Goal: Information Seeking & Learning: Check status

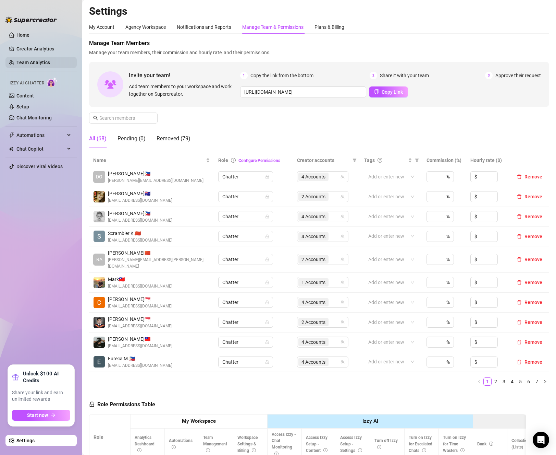
click at [41, 60] on link "Team Analytics" at bounding box center [33, 62] width 34 height 5
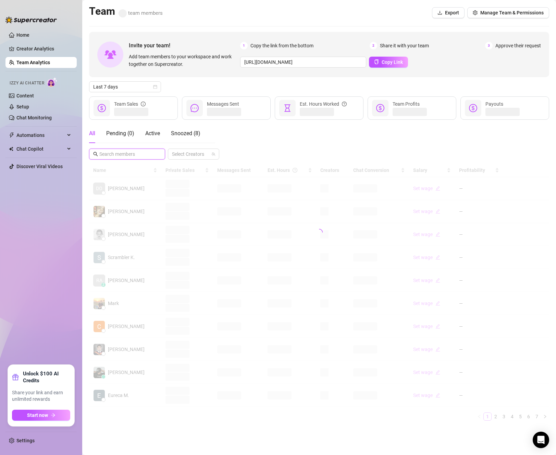
click at [136, 150] on input "text" at bounding box center [127, 154] width 56 height 8
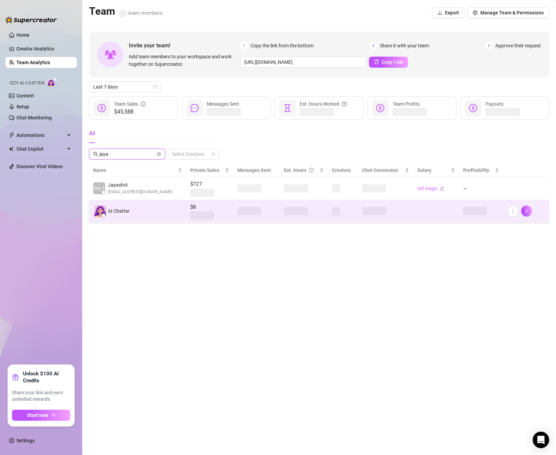
type input "jaya"
click at [127, 218] on td "AI Chatter" at bounding box center [137, 211] width 97 height 23
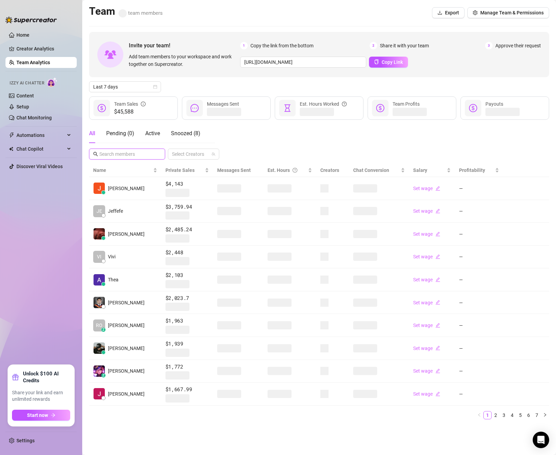
click at [127, 154] on input "text" at bounding box center [127, 154] width 56 height 8
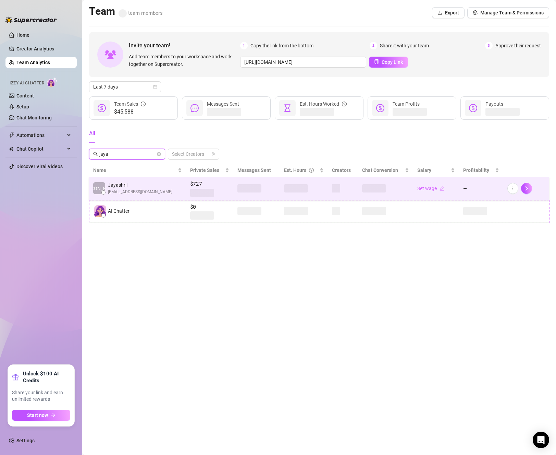
type input "jaya"
click at [142, 182] on span "Jayashrii" at bounding box center [140, 185] width 64 height 8
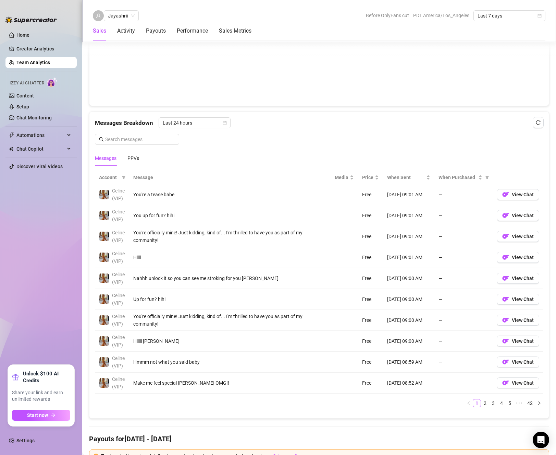
scroll to position [514, 0]
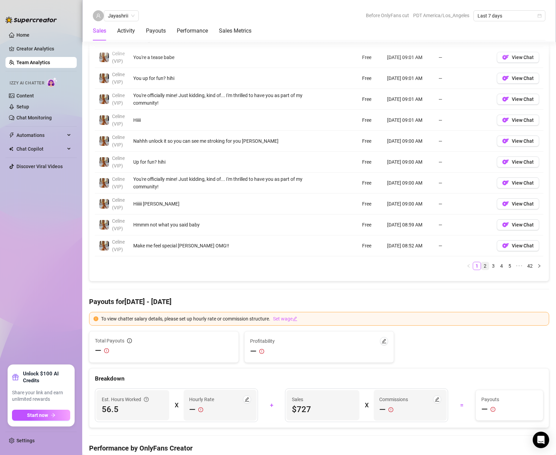
click at [482, 269] on link "2" at bounding box center [486, 266] width 8 height 8
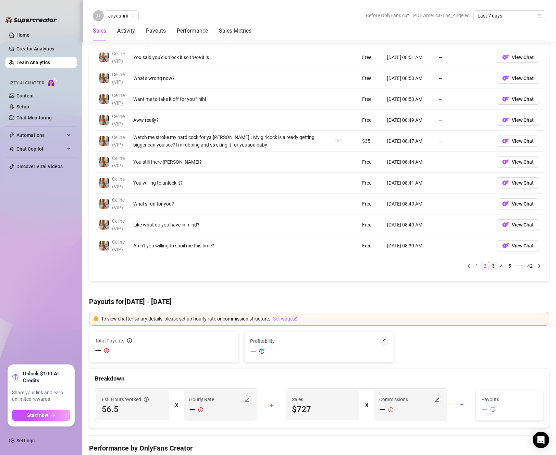
click at [490, 269] on link "3" at bounding box center [494, 266] width 8 height 8
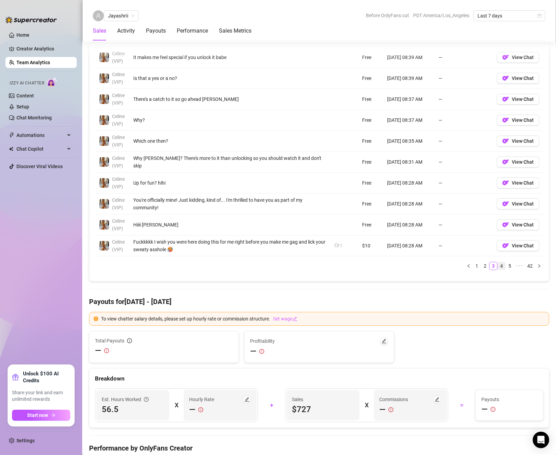
click at [498, 269] on link "4" at bounding box center [502, 266] width 8 height 8
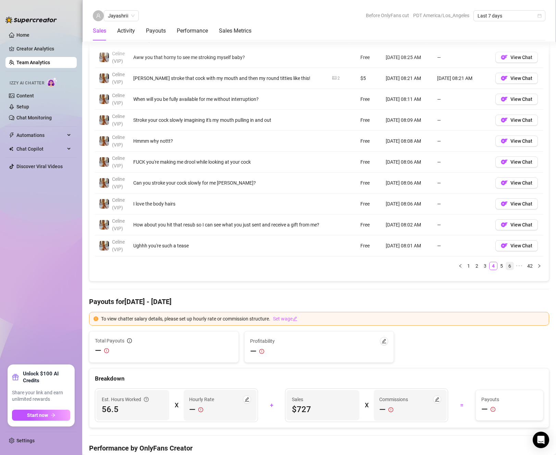
click at [506, 269] on link "6" at bounding box center [510, 266] width 8 height 8
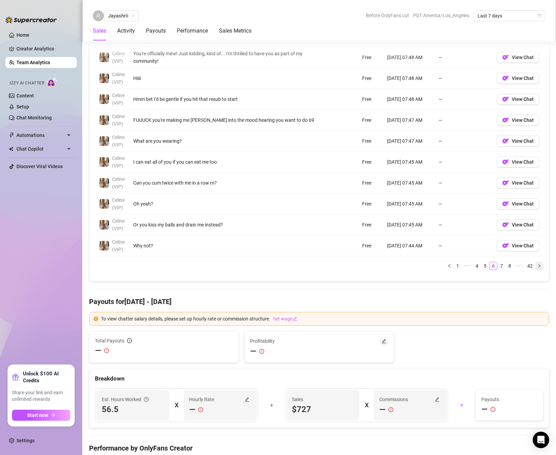
click at [538, 268] on icon "right" at bounding box center [540, 266] width 4 height 4
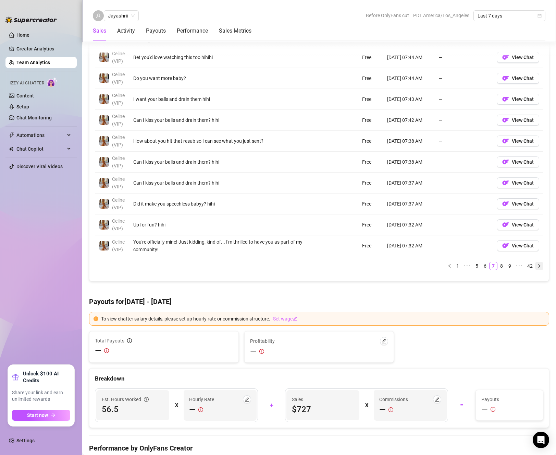
click at [538, 268] on icon "right" at bounding box center [540, 266] width 4 height 4
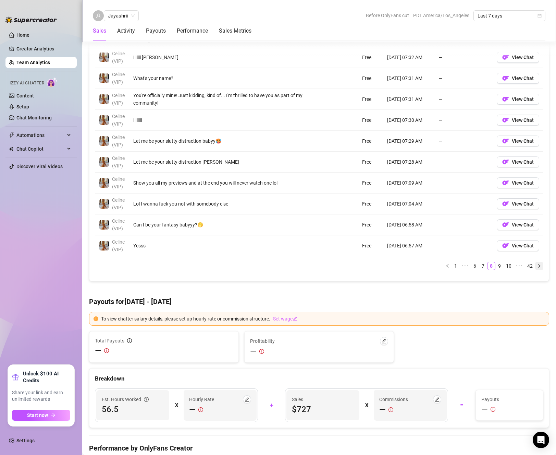
click at [538, 268] on icon "right" at bounding box center [540, 266] width 4 height 4
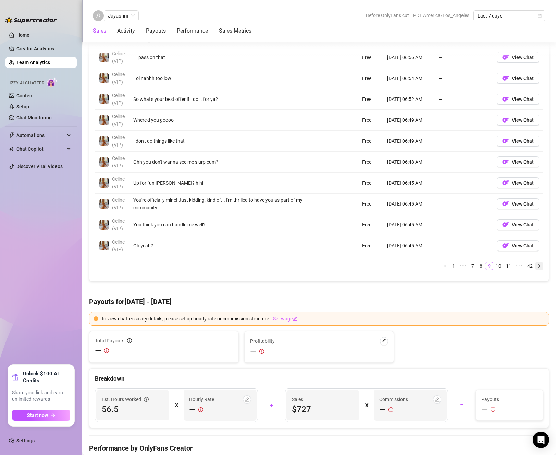
click at [538, 268] on icon "right" at bounding box center [540, 266] width 4 height 4
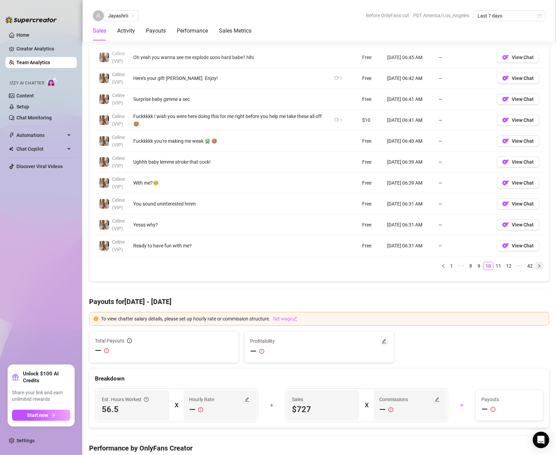
click at [538, 268] on icon "right" at bounding box center [540, 266] width 4 height 4
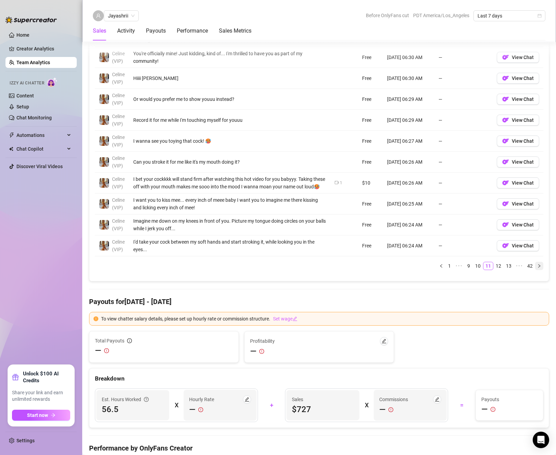
click at [538, 268] on icon "right" at bounding box center [540, 266] width 4 height 4
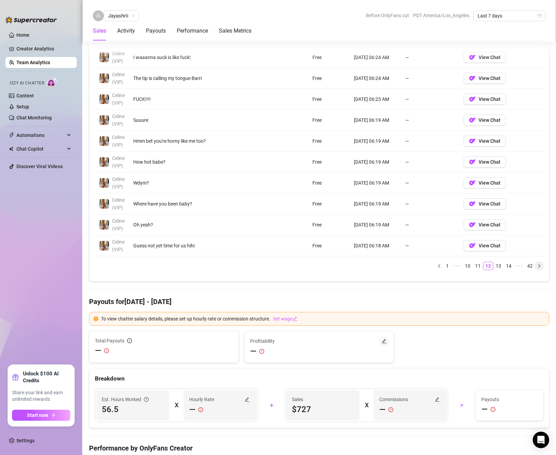
click at [538, 268] on icon "right" at bounding box center [540, 266] width 4 height 4
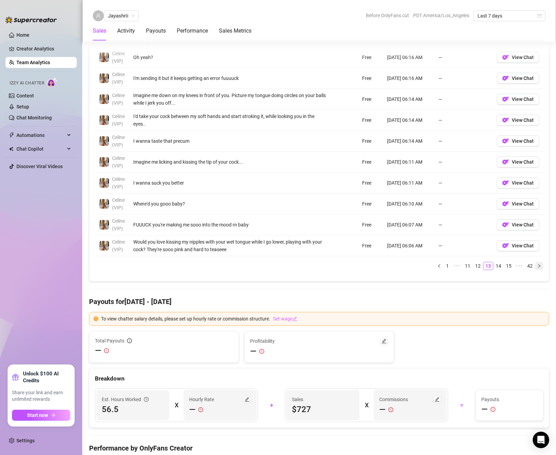
click at [538, 268] on icon "right" at bounding box center [540, 266] width 4 height 4
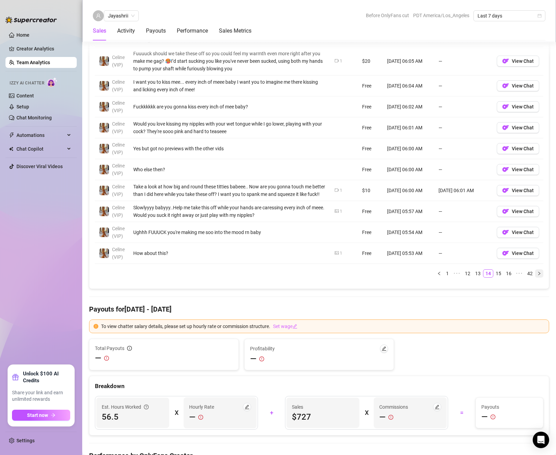
click at [538, 275] on icon "right" at bounding box center [540, 273] width 4 height 4
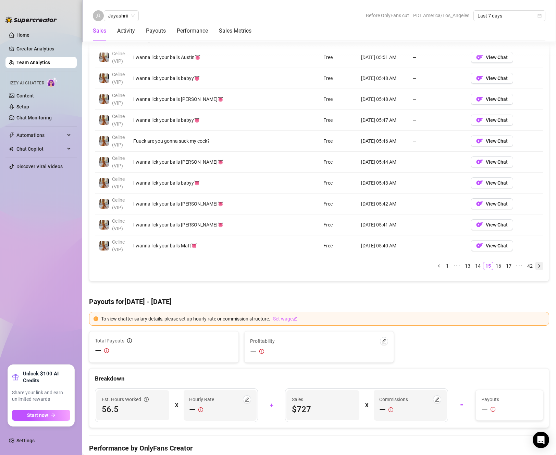
click at [538, 268] on icon "right" at bounding box center [540, 266] width 4 height 4
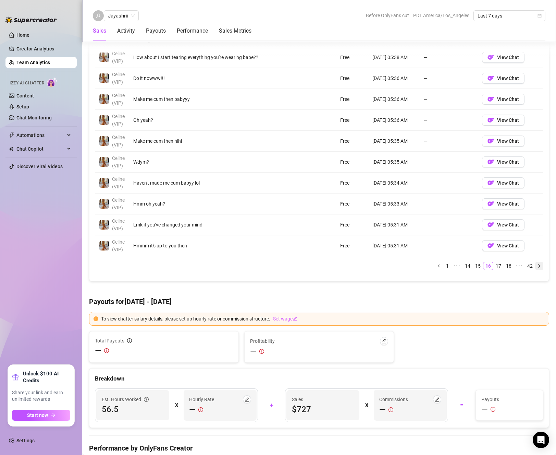
click at [538, 268] on icon "right" at bounding box center [540, 266] width 4 height 4
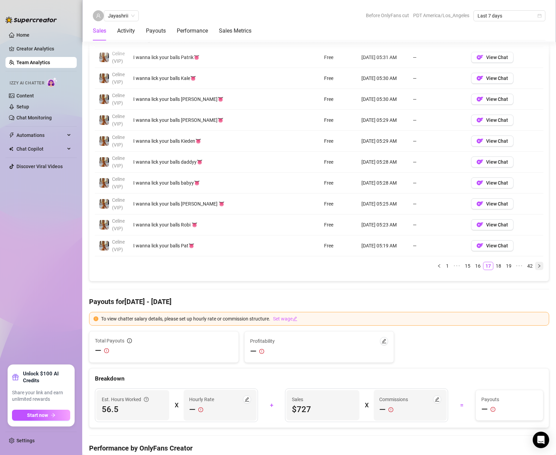
click at [538, 268] on icon "right" at bounding box center [540, 266] width 4 height 4
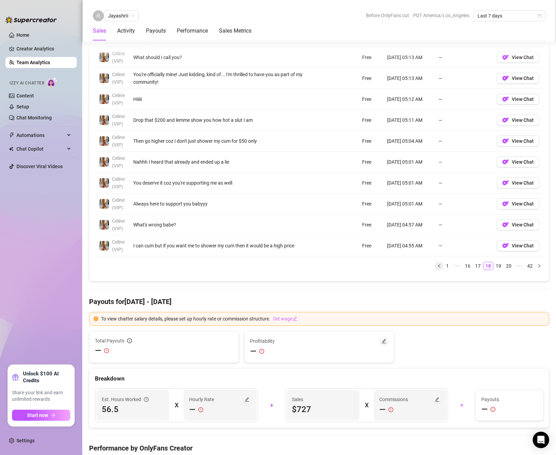
click at [436, 270] on button "button" at bounding box center [439, 266] width 8 height 8
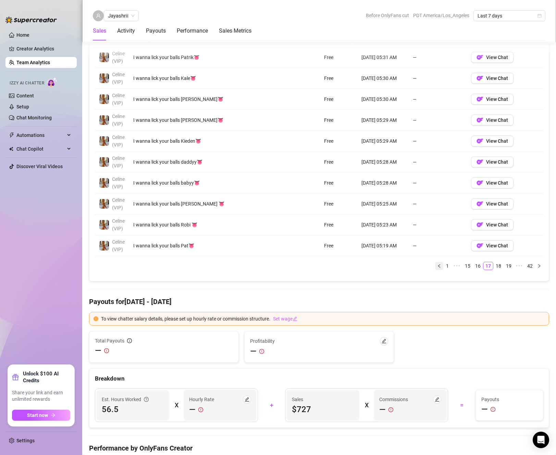
scroll to position [480, 0]
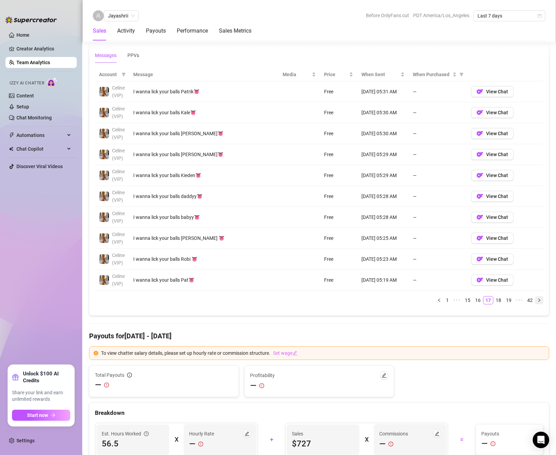
click at [538, 302] on icon "right" at bounding box center [540, 300] width 4 height 4
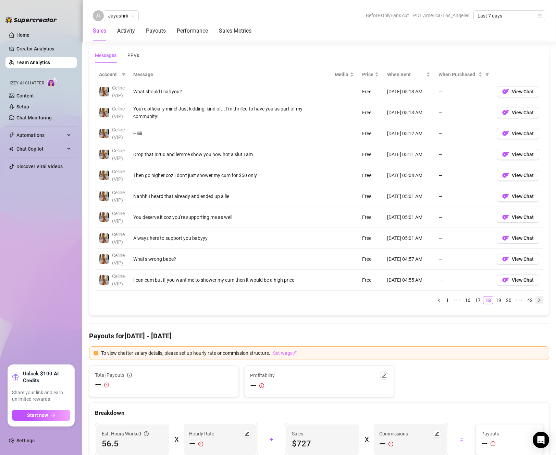
click at [538, 302] on icon "right" at bounding box center [540, 300] width 4 height 4
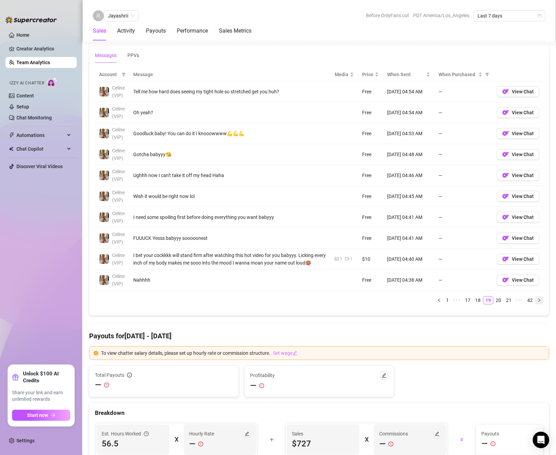
click at [538, 302] on icon "right" at bounding box center [540, 300] width 4 height 4
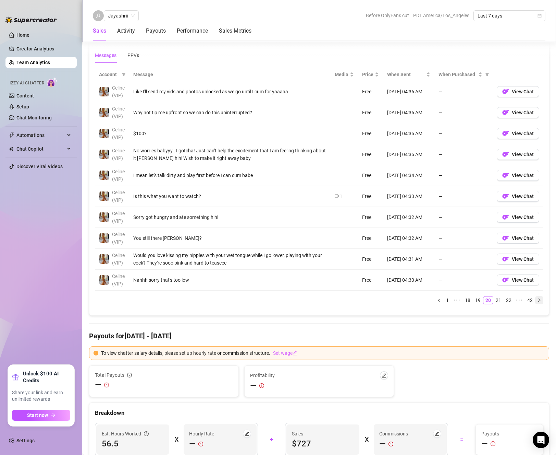
click at [538, 302] on icon "right" at bounding box center [540, 300] width 4 height 4
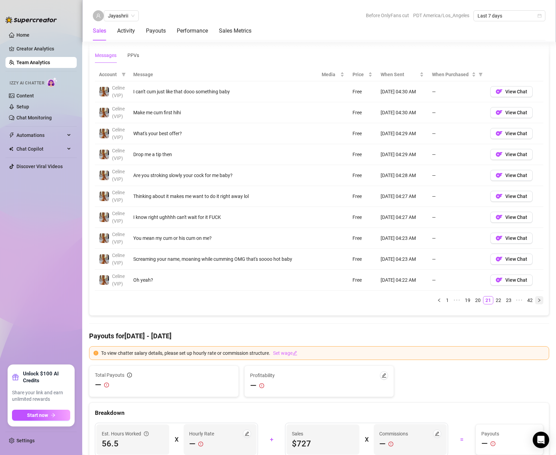
click at [538, 302] on icon "right" at bounding box center [540, 300] width 4 height 4
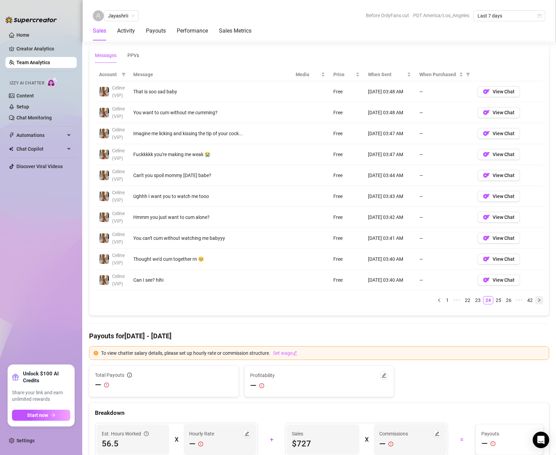
click at [538, 302] on icon "right" at bounding box center [540, 300] width 4 height 4
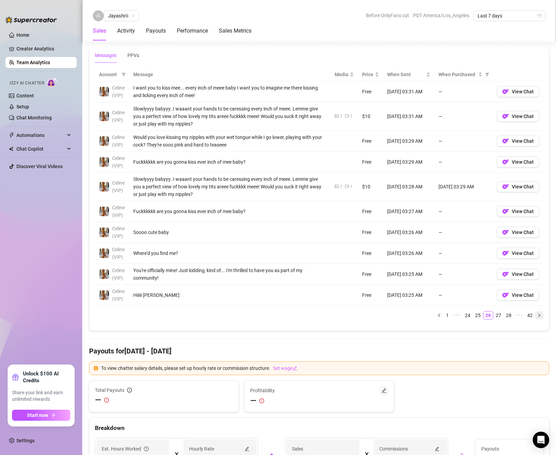
click at [538, 317] on icon "right" at bounding box center [540, 315] width 4 height 4
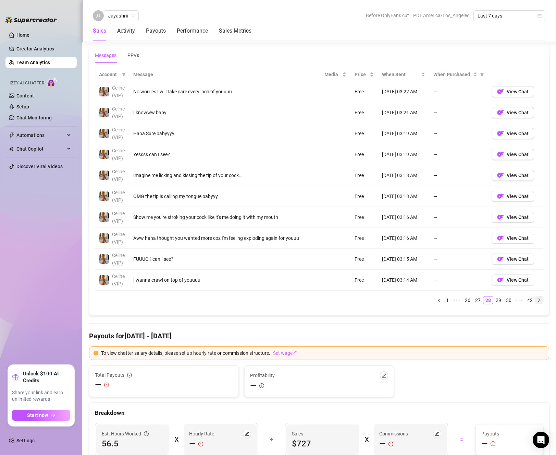
click at [538, 302] on icon "right" at bounding box center [540, 300] width 4 height 4
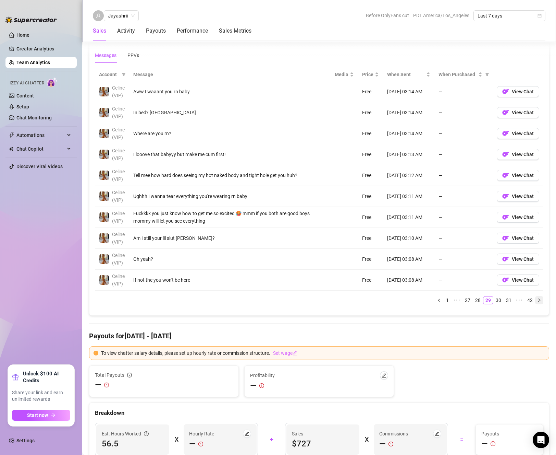
click at [538, 302] on icon "right" at bounding box center [540, 300] width 4 height 4
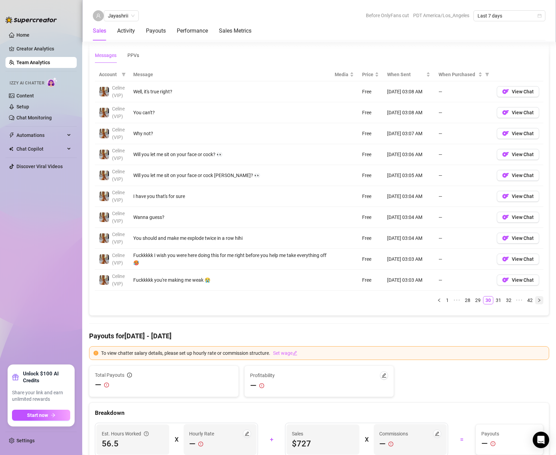
click at [538, 302] on icon "right" at bounding box center [540, 300] width 4 height 4
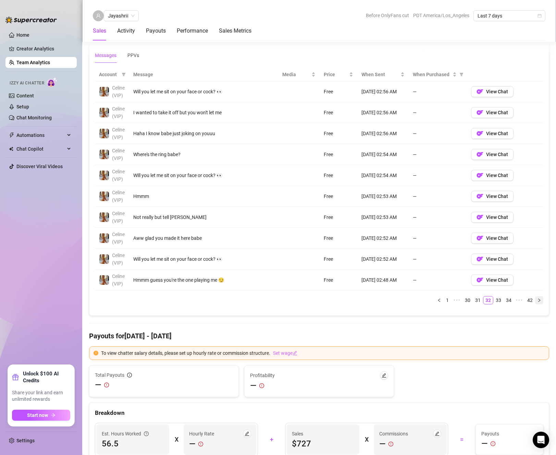
click at [538, 302] on icon "right" at bounding box center [540, 300] width 4 height 4
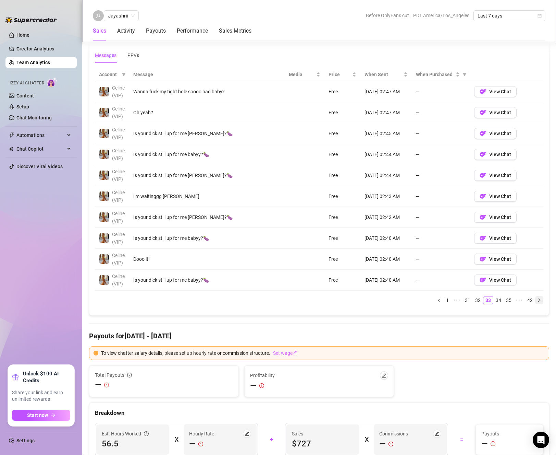
click at [538, 302] on icon "right" at bounding box center [540, 300] width 4 height 4
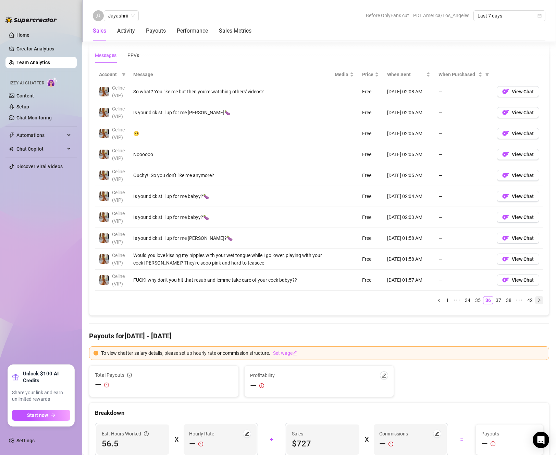
click at [538, 302] on icon "right" at bounding box center [540, 300] width 4 height 4
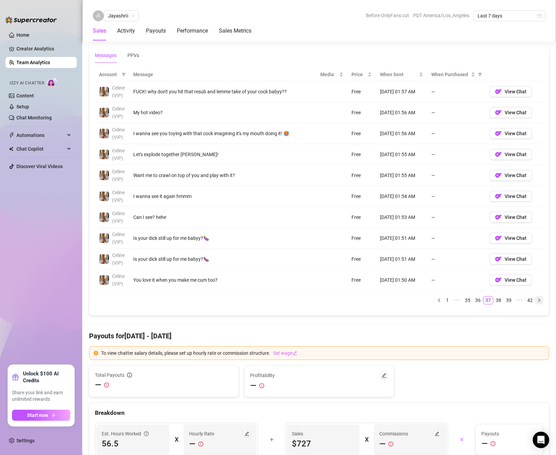
click at [538, 302] on icon "right" at bounding box center [540, 300] width 4 height 4
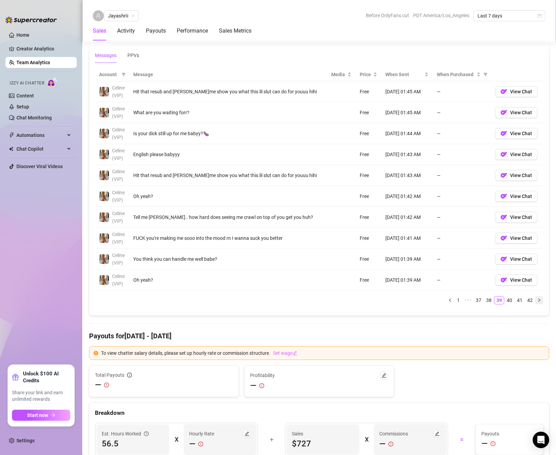
click at [538, 302] on icon "right" at bounding box center [540, 300] width 4 height 4
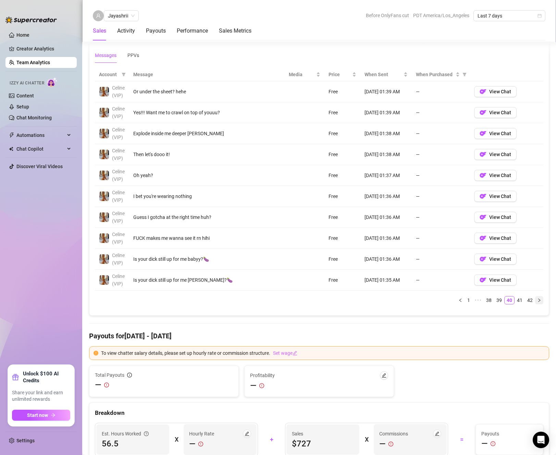
click at [538, 302] on icon "right" at bounding box center [540, 300] width 4 height 4
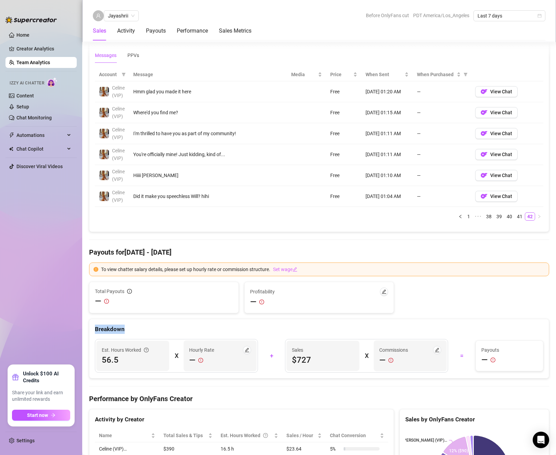
click at [536, 334] on div "Breakdown" at bounding box center [319, 328] width 449 height 9
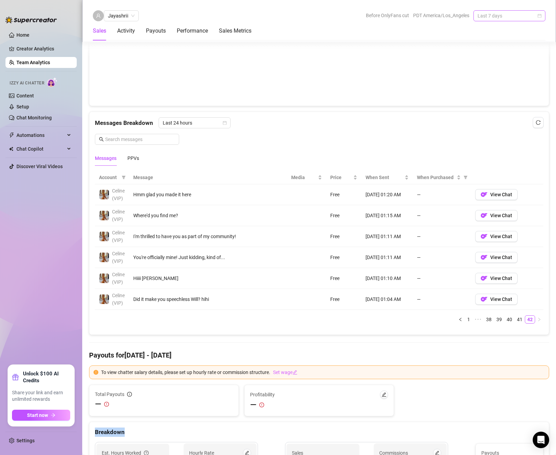
click at [495, 16] on span "Last 7 days" at bounding box center [510, 16] width 64 height 10
drag, startPoint x: 500, startPoint y: 64, endPoint x: 464, endPoint y: 100, distance: 50.7
click at [500, 64] on div "Last 90 days" at bounding box center [509, 63] width 61 height 8
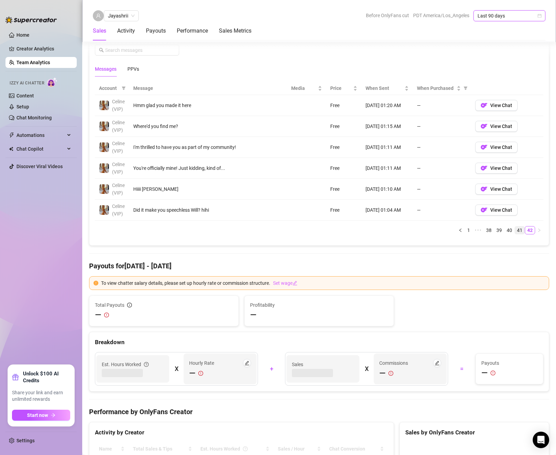
scroll to position [240, 0]
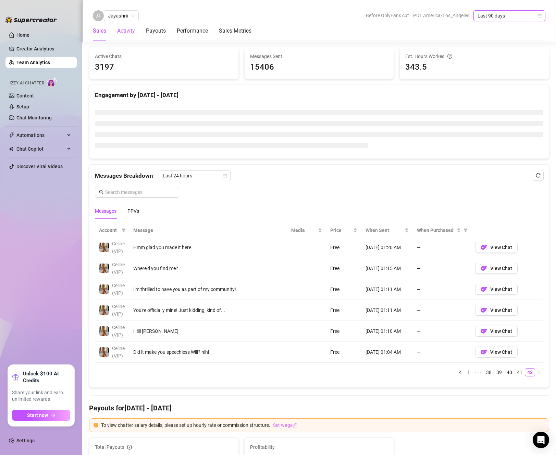
click at [130, 29] on div "Activity" at bounding box center [126, 31] width 18 height 8
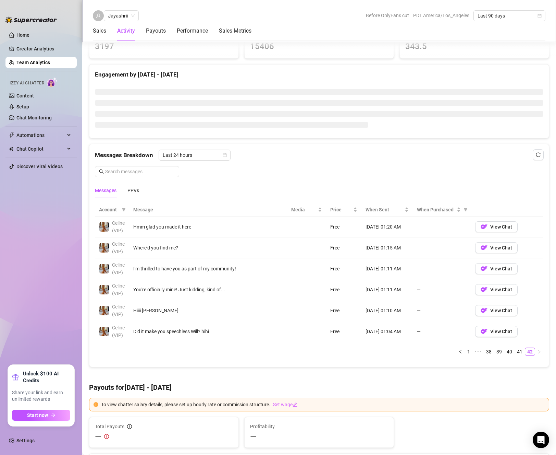
scroll to position [226, 0]
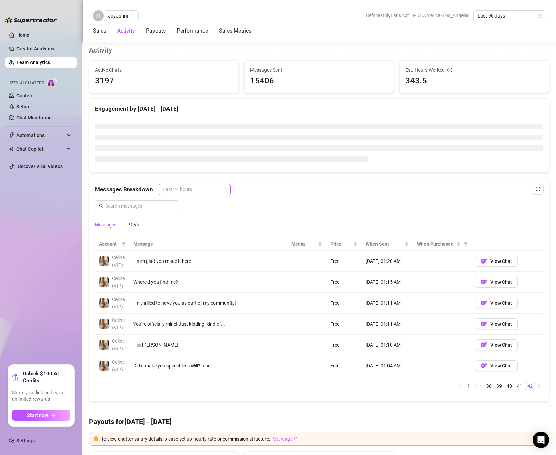
click at [215, 187] on span "Last 24 hours" at bounding box center [195, 189] width 64 height 10
click at [201, 218] on div "Last Week" at bounding box center [193, 213] width 69 height 11
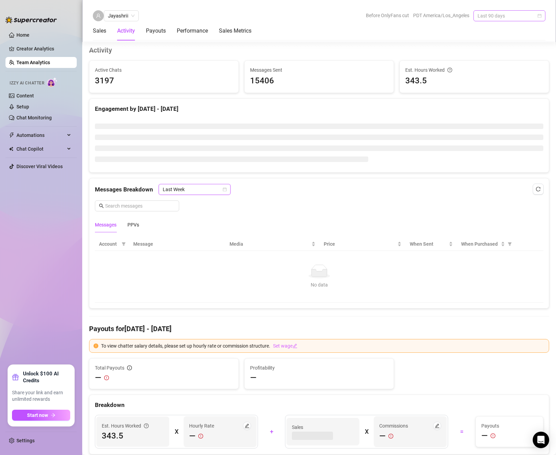
click at [520, 13] on span "Last 90 days" at bounding box center [510, 16] width 64 height 10
click at [454, 138] on li at bounding box center [319, 136] width 449 height 5
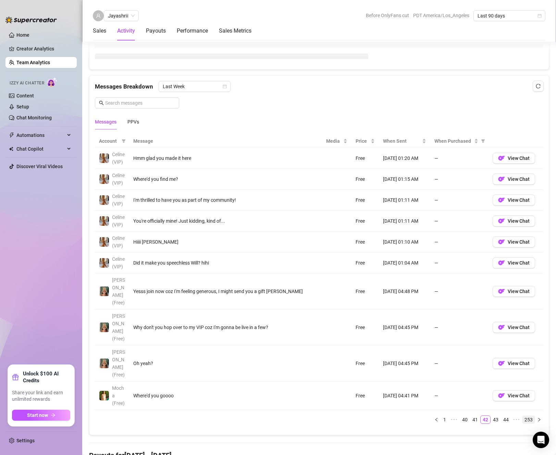
scroll to position [466, 0]
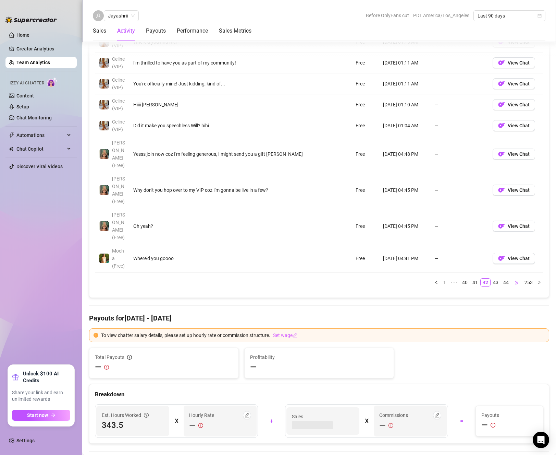
click at [512, 283] on span "•••" at bounding box center [517, 282] width 11 height 8
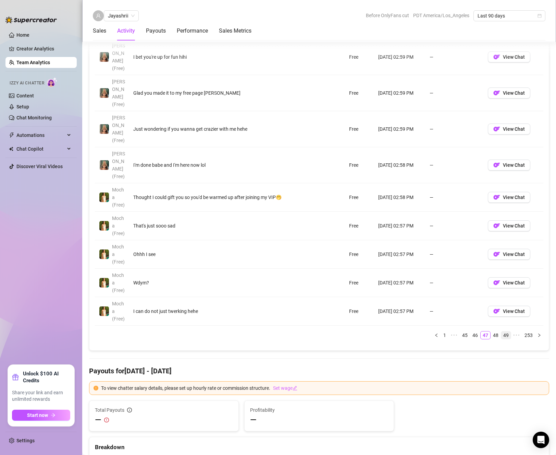
click at [503, 331] on link "49" at bounding box center [507, 335] width 10 height 8
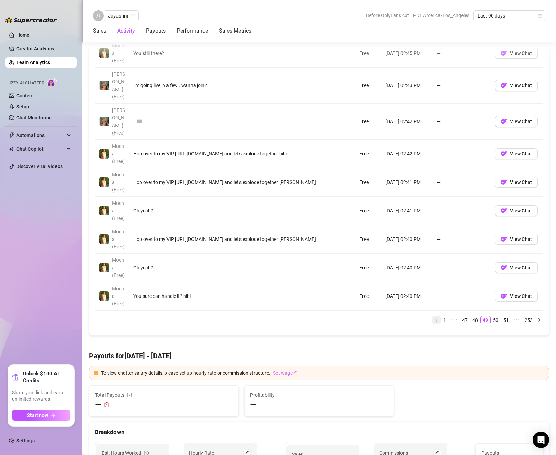
click at [435, 318] on icon "left" at bounding box center [437, 320] width 4 height 4
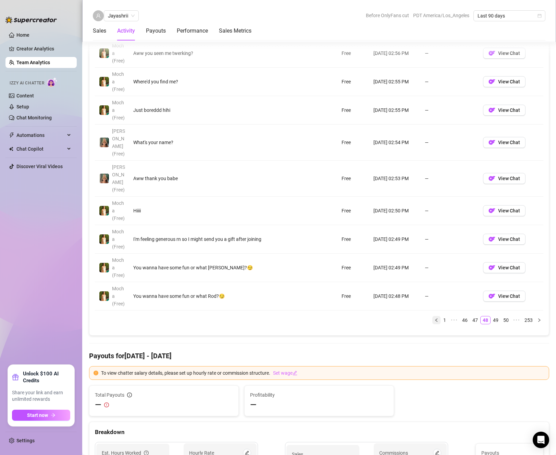
click at [435, 318] on icon "left" at bounding box center [437, 320] width 4 height 4
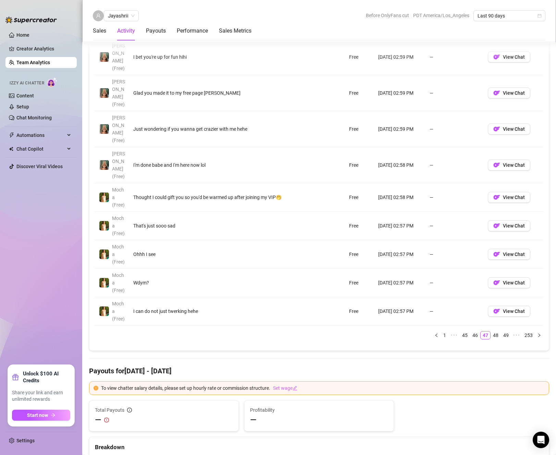
click at [435, 333] on icon "left" at bounding box center [437, 335] width 4 height 4
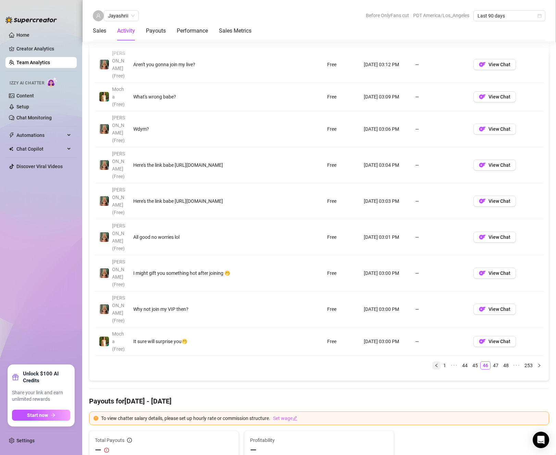
click at [435, 363] on icon "left" at bounding box center [437, 365] width 4 height 4
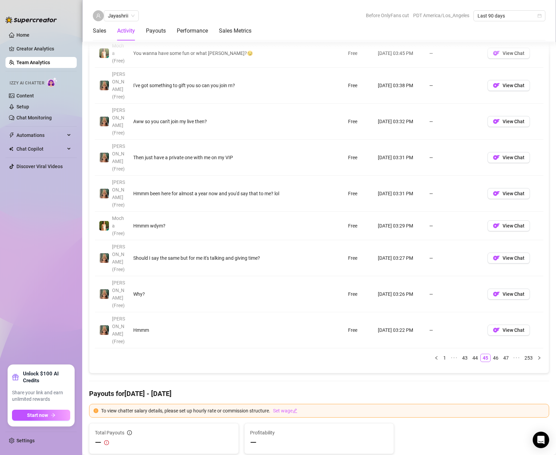
click at [433, 353] on button "button" at bounding box center [437, 357] width 8 height 8
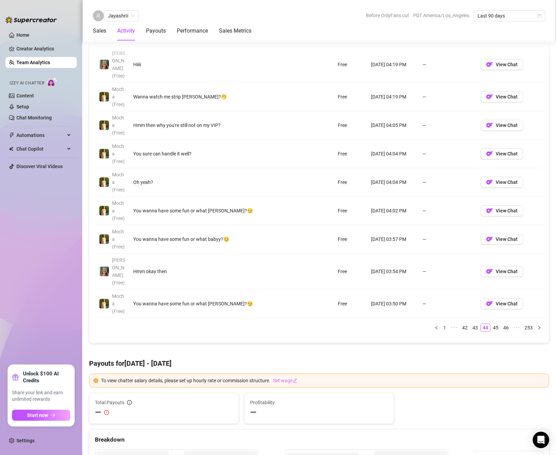
click at [431, 289] on td "—" at bounding box center [448, 303] width 58 height 28
click at [433, 323] on button "button" at bounding box center [437, 327] width 8 height 8
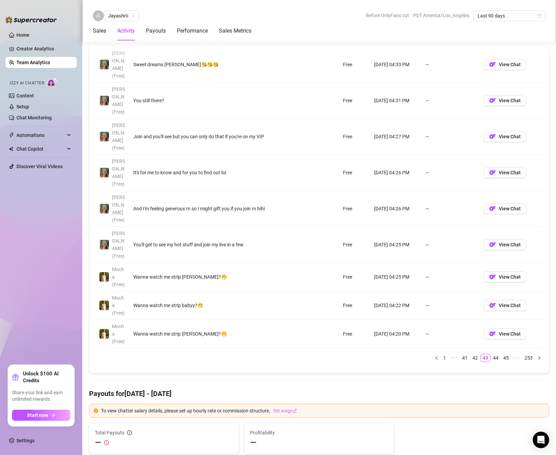
click at [429, 388] on h4 "Payouts for [DATE] - [DATE]" at bounding box center [319, 393] width 460 height 10
click at [433, 353] on button "button" at bounding box center [437, 357] width 8 height 8
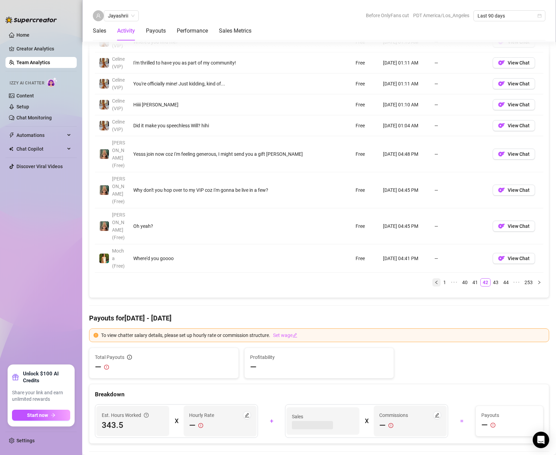
click at [435, 284] on icon "left" at bounding box center [437, 282] width 4 height 4
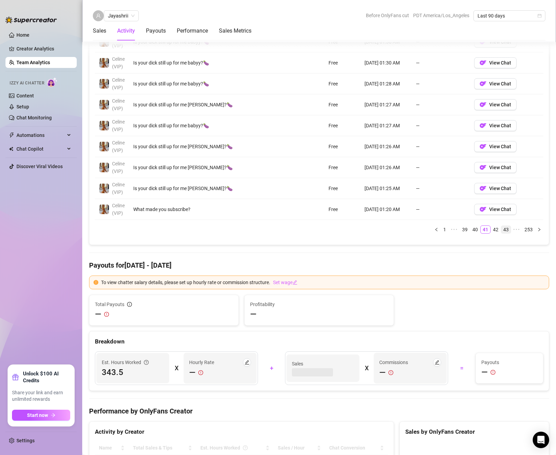
click at [502, 233] on link "43" at bounding box center [507, 230] width 10 height 8
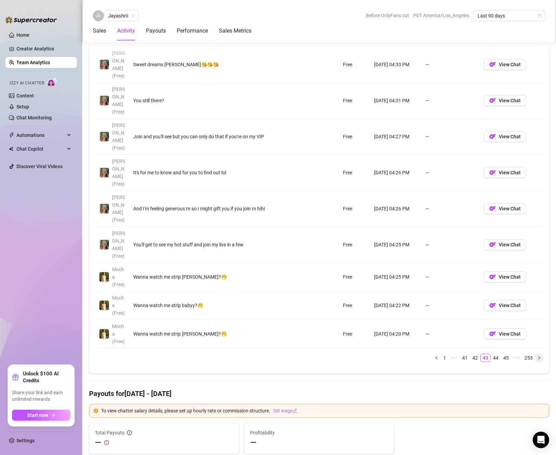
click at [538, 356] on icon "right" at bounding box center [540, 358] width 4 height 4
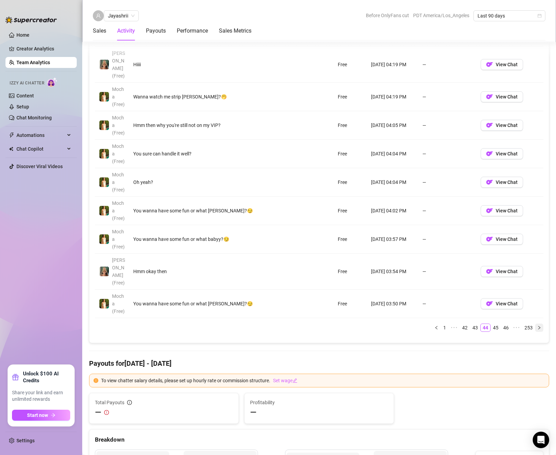
click at [535, 289] on td "View Chat" at bounding box center [510, 303] width 67 height 28
click at [538, 325] on icon "right" at bounding box center [540, 327] width 4 height 4
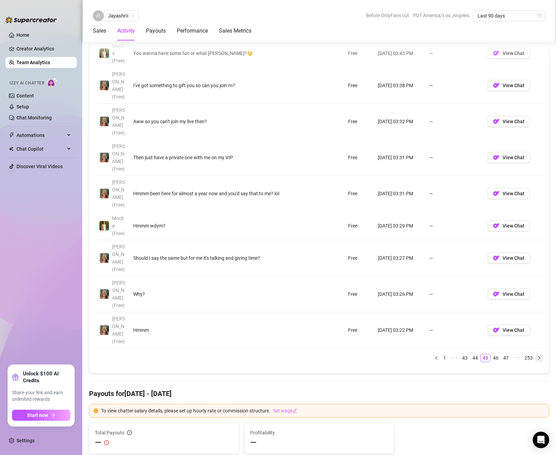
click at [537, 353] on button "button" at bounding box center [540, 357] width 8 height 8
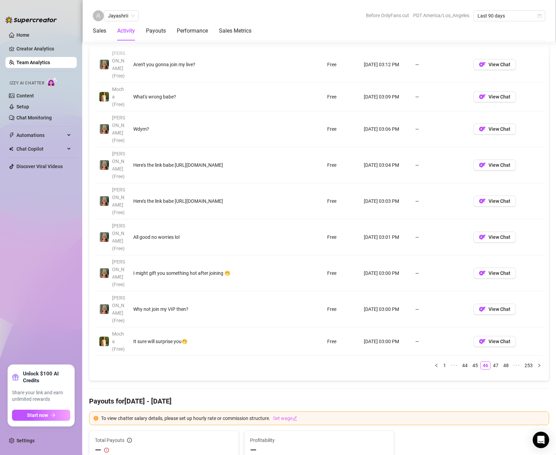
scroll to position [363, 0]
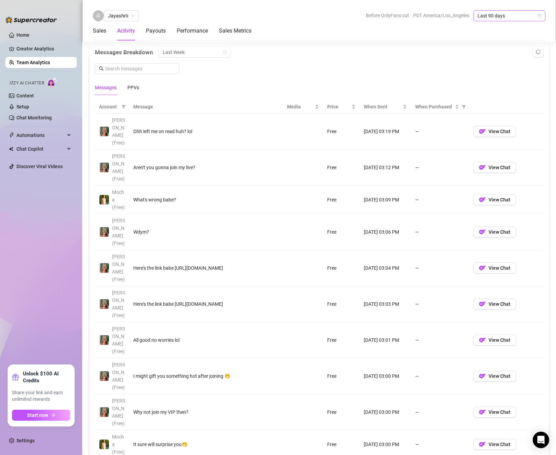
click at [528, 10] on div "Last 90 days" at bounding box center [510, 15] width 72 height 11
click at [497, 30] on div "Last 24 hours" at bounding box center [509, 30] width 61 height 8
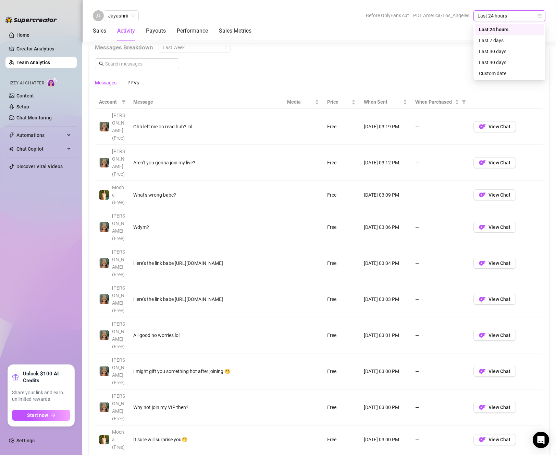
scroll to position [359, 0]
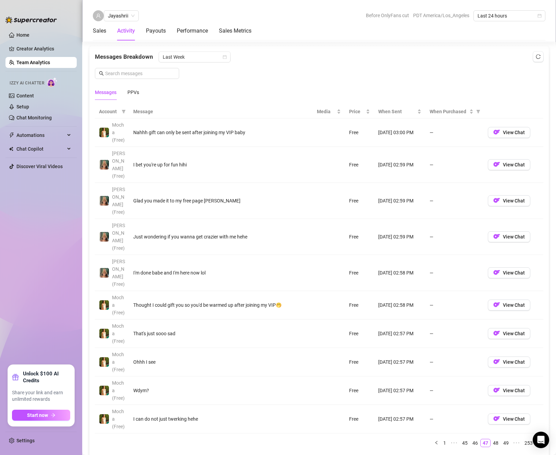
scroll to position [368, 0]
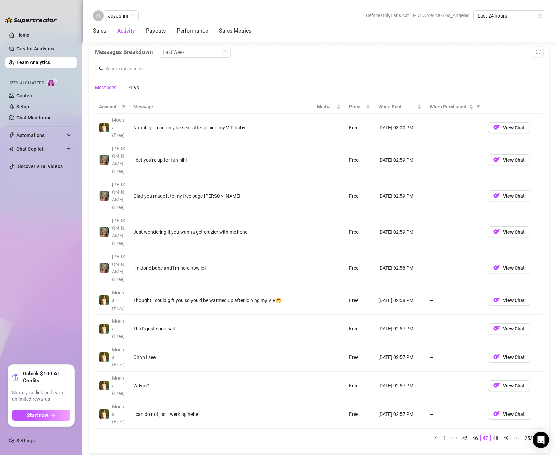
click at [537, 434] on button "button" at bounding box center [540, 438] width 8 height 8
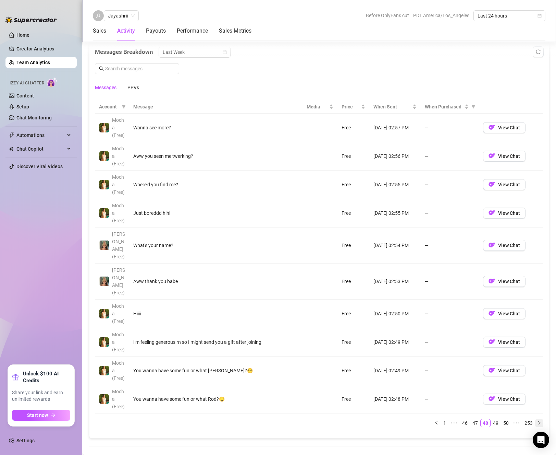
click at [537, 419] on button "button" at bounding box center [540, 423] width 8 height 8
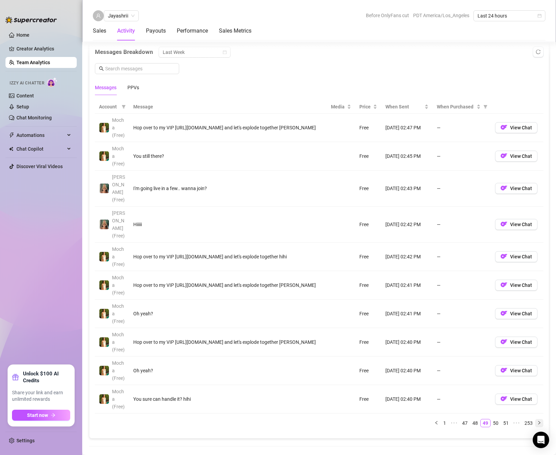
click at [538, 420] on icon "right" at bounding box center [540, 422] width 4 height 4
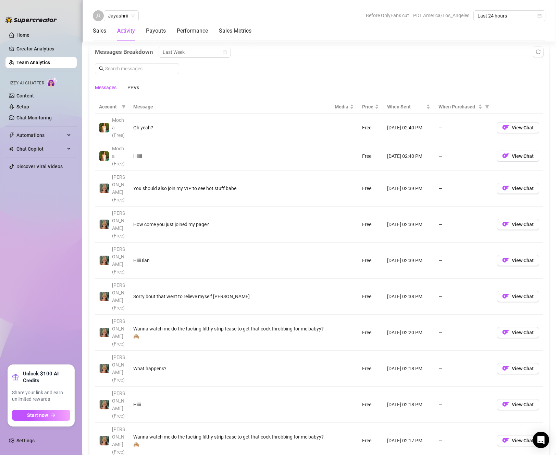
click at [535, 391] on div "Total Sales & Tips Sales / Hour Number of PPVs Sold 3 Chats with sales Sales by…" at bounding box center [319, 440] width 460 height 1321
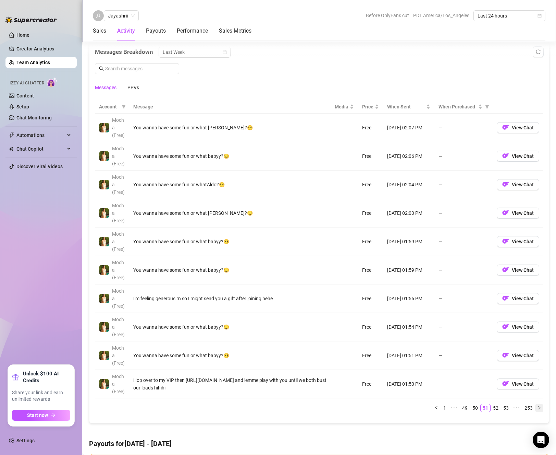
drag, startPoint x: 535, startPoint y: 401, endPoint x: 533, endPoint y: 405, distance: 4.0
click at [533, 404] on div "Account Message Media Price When Sent When Purchased Mocha (Free) You wanna hav…" at bounding box center [319, 256] width 449 height 312
click at [538, 406] on icon "right" at bounding box center [540, 407] width 4 height 4
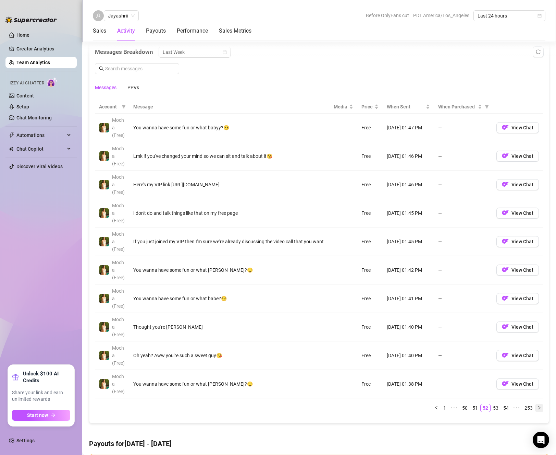
click at [538, 406] on icon "right" at bounding box center [540, 407] width 4 height 4
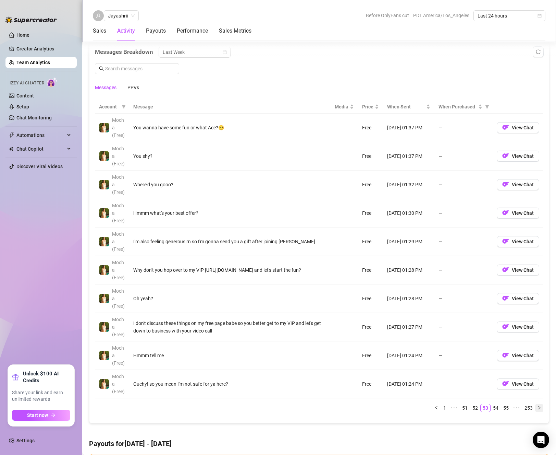
click at [534, 370] on td "View Chat" at bounding box center [518, 355] width 51 height 28
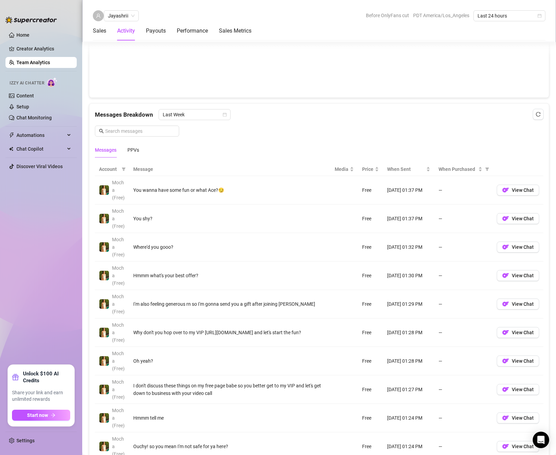
scroll to position [488, 0]
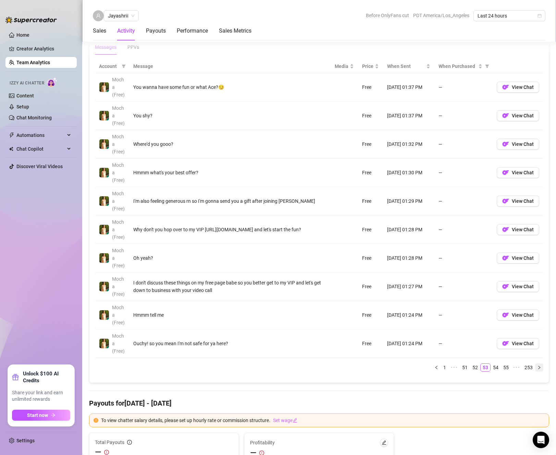
click at [537, 366] on button "button" at bounding box center [540, 367] width 8 height 8
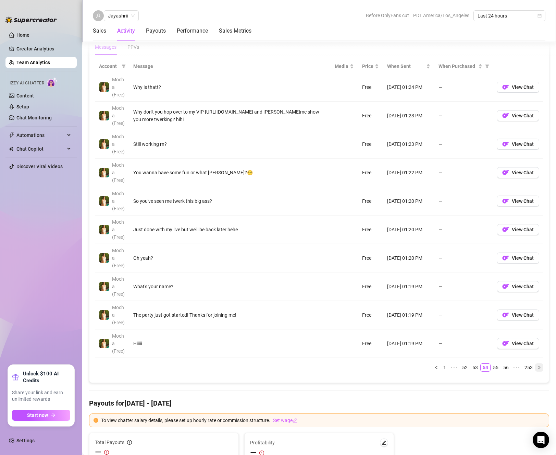
click at [536, 367] on button "button" at bounding box center [540, 367] width 8 height 8
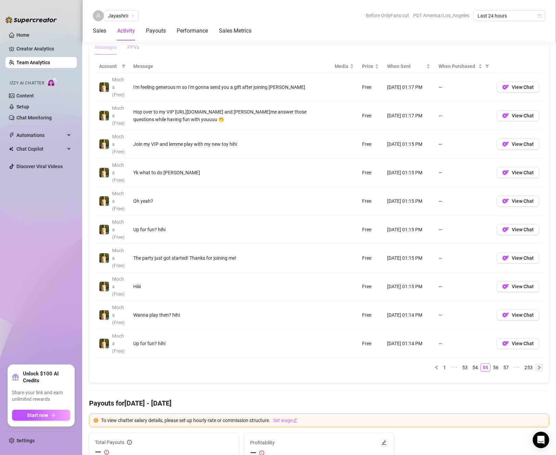
click at [536, 367] on button "button" at bounding box center [540, 367] width 8 height 8
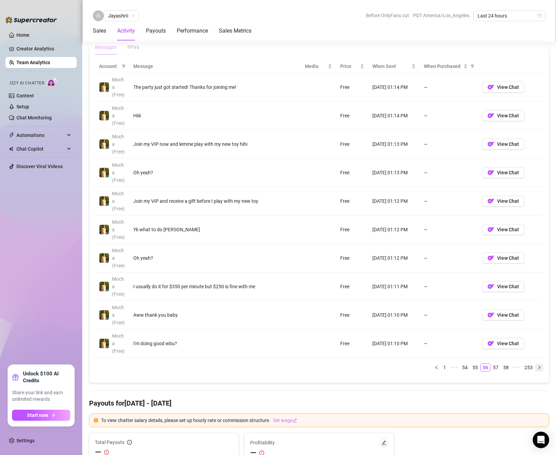
click at [536, 367] on button "button" at bounding box center [540, 367] width 8 height 8
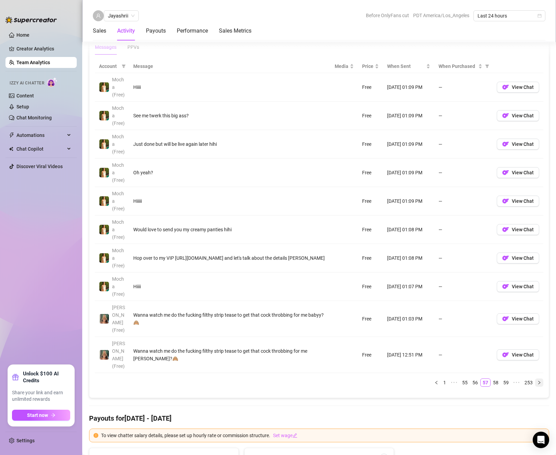
click at [536, 378] on button "button" at bounding box center [540, 382] width 8 height 8
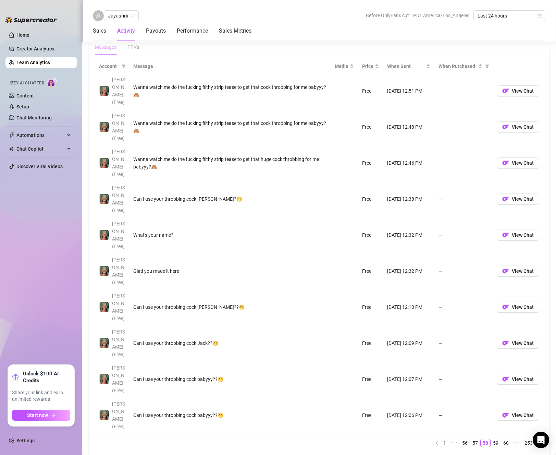
click at [536, 438] on button "button" at bounding box center [540, 442] width 8 height 8
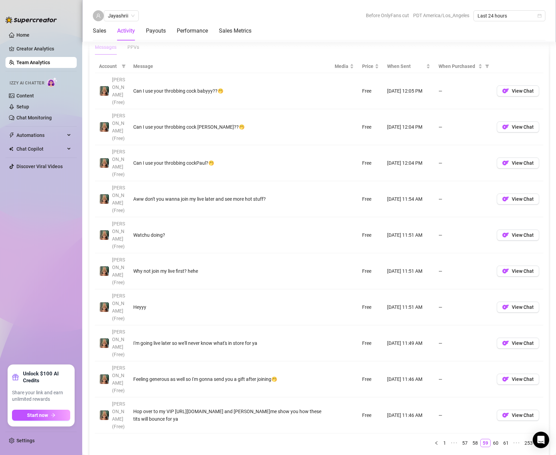
click at [536, 438] on button "button" at bounding box center [540, 442] width 8 height 8
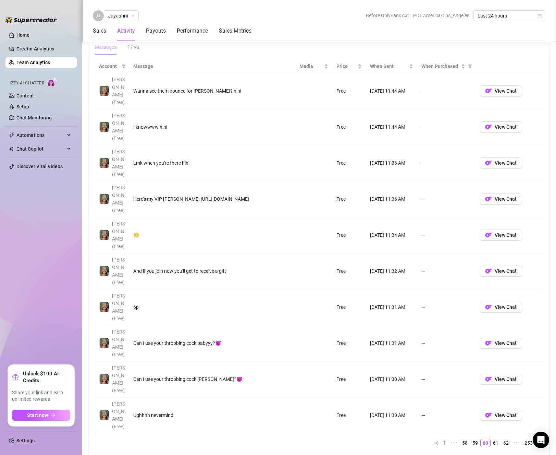
click at [536, 438] on button "button" at bounding box center [540, 442] width 8 height 8
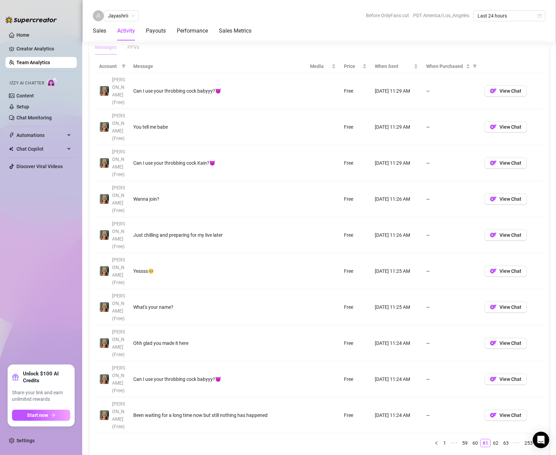
click at [536, 438] on button "button" at bounding box center [540, 442] width 8 height 8
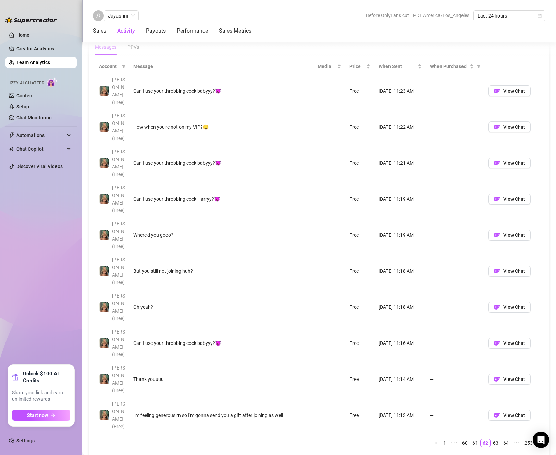
click at [536, 438] on button "button" at bounding box center [540, 442] width 8 height 8
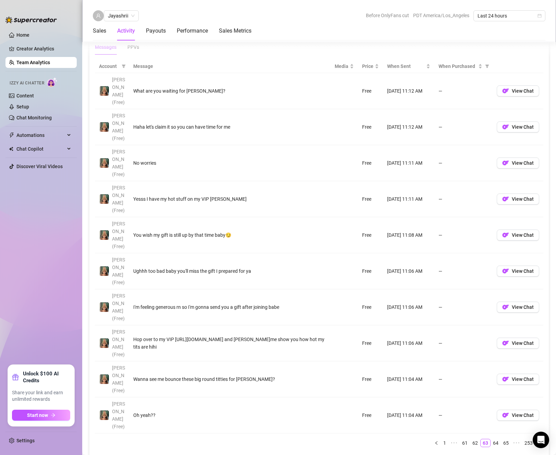
click at [536, 438] on button "button" at bounding box center [540, 442] width 8 height 8
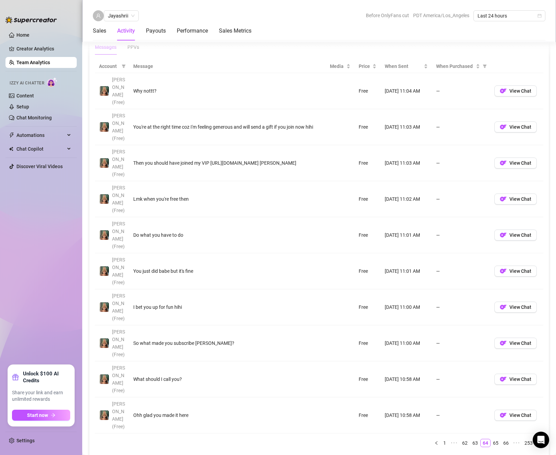
click at [536, 438] on button "button" at bounding box center [540, 442] width 8 height 8
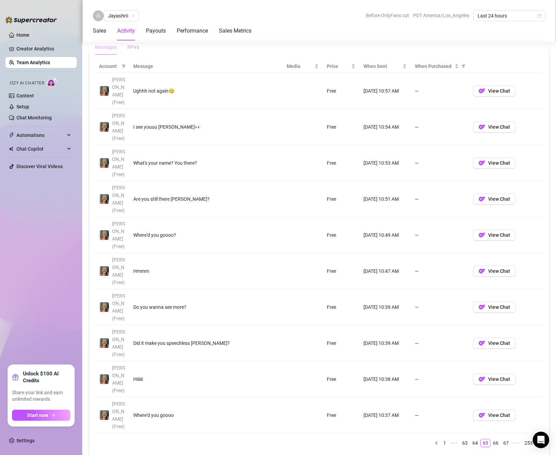
click at [536, 438] on button "button" at bounding box center [540, 442] width 8 height 8
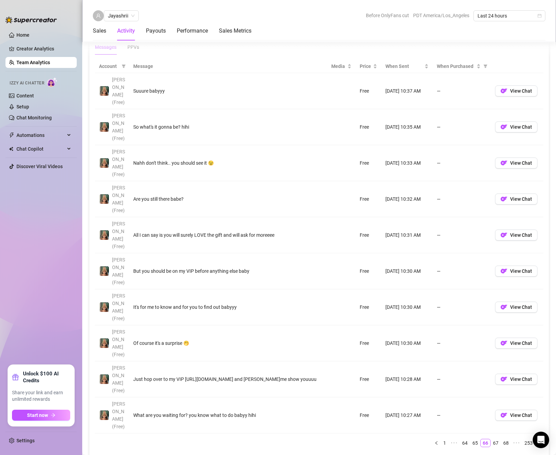
click at [536, 438] on button "button" at bounding box center [540, 442] width 8 height 8
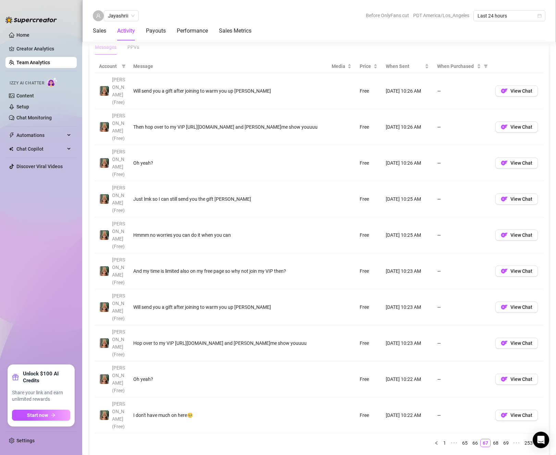
click at [536, 438] on button "button" at bounding box center [540, 442] width 8 height 8
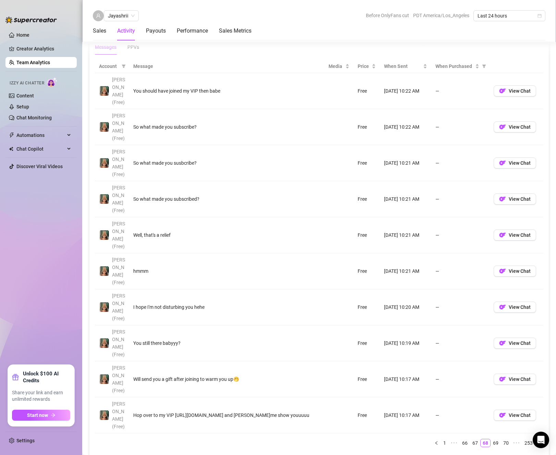
click at [536, 438] on button "button" at bounding box center [540, 442] width 8 height 8
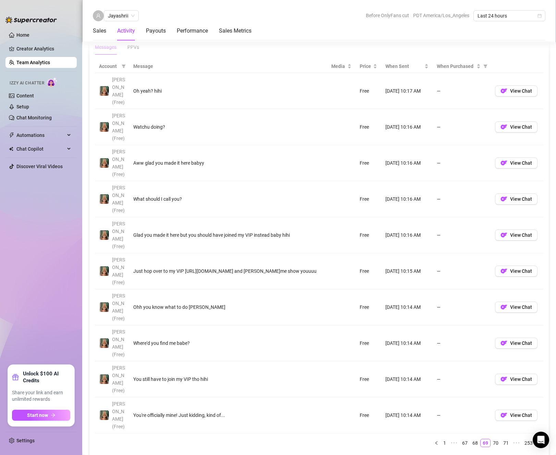
click at [538, 441] on icon "right" at bounding box center [540, 443] width 4 height 4
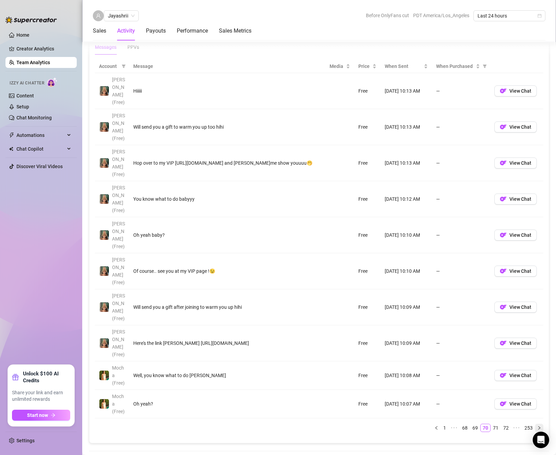
click at [538, 425] on icon "right" at bounding box center [540, 427] width 4 height 4
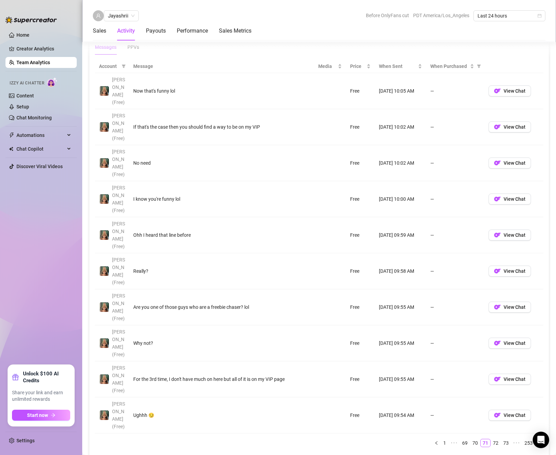
click at [537, 438] on button "button" at bounding box center [540, 442] width 8 height 8
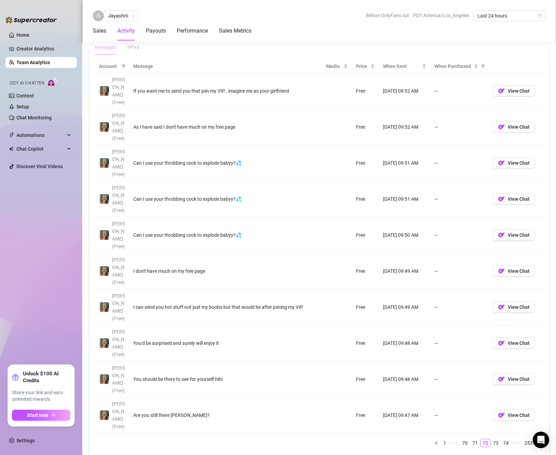
click at [538, 441] on icon "right" at bounding box center [540, 443] width 4 height 4
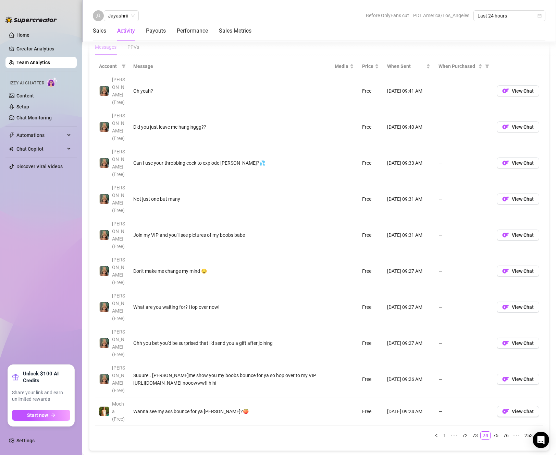
click at [536, 291] on div "Account Message Media Price When Sent When Purchased [PERSON_NAME] (Free) Oh ye…" at bounding box center [319, 250] width 449 height 380
click at [536, 431] on button "button" at bounding box center [540, 435] width 8 height 8
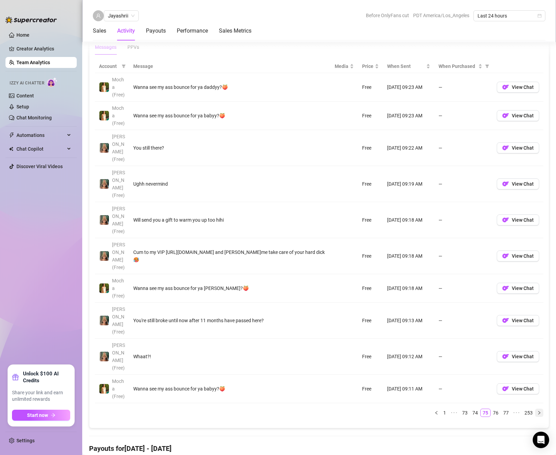
click at [536, 408] on button "button" at bounding box center [540, 412] width 8 height 8
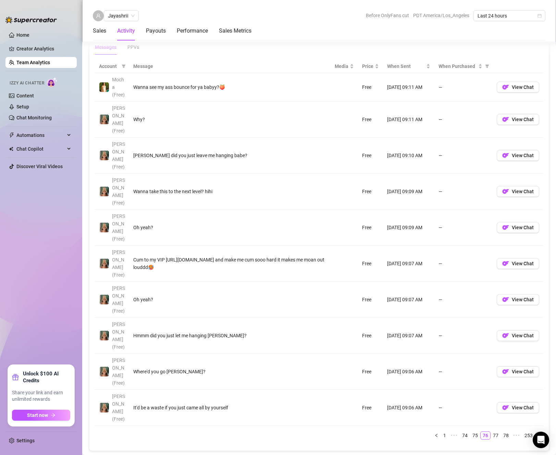
click at [536, 319] on div "Total Sales & Tips $75 Sales / Hour $8.82 Number of PPVs Sold 3 Chats with sale…" at bounding box center [319, 384] width 460 height 1448
click at [538, 433] on icon "right" at bounding box center [540, 435] width 4 height 4
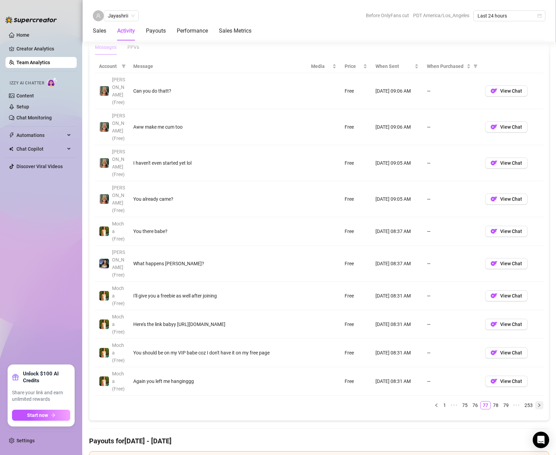
click at [538, 403] on icon "right" at bounding box center [540, 405] width 4 height 4
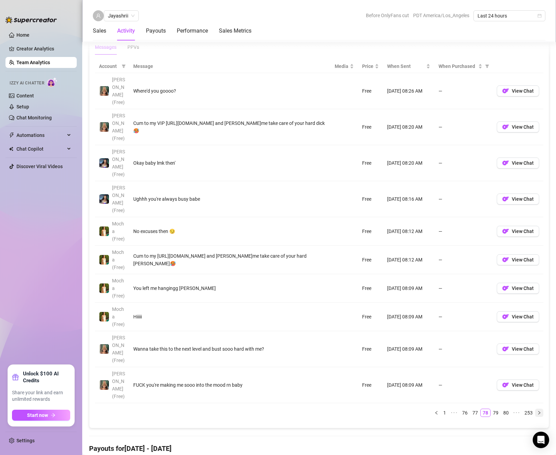
click at [538, 410] on icon "right" at bounding box center [540, 412] width 4 height 4
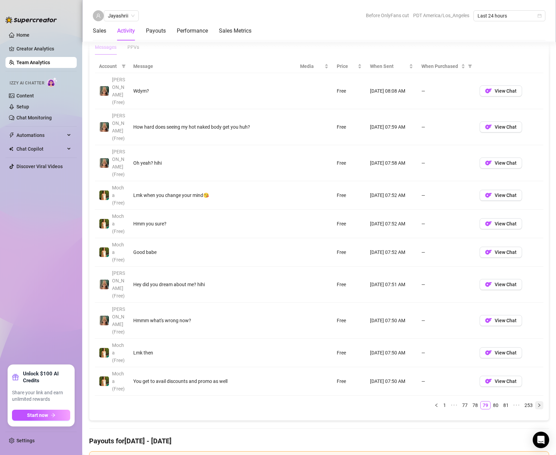
click at [534, 337] on div "Account Message Media Price When Sent When Purchased [PERSON_NAME] (Free) Wdym?…" at bounding box center [319, 237] width 449 height 355
click at [536, 401] on button "button" at bounding box center [540, 405] width 8 height 8
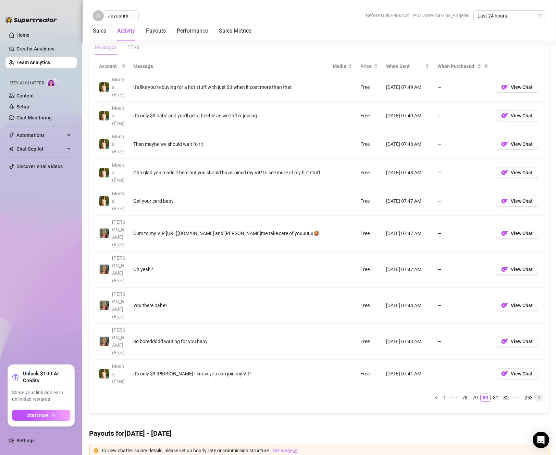
click at [538, 395] on icon "right" at bounding box center [540, 397] width 4 height 4
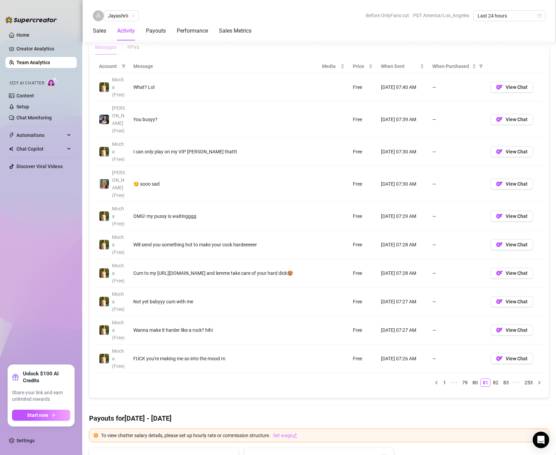
click at [536, 344] on td "View Chat" at bounding box center [515, 358] width 57 height 28
click at [536, 378] on button "button" at bounding box center [540, 382] width 8 height 8
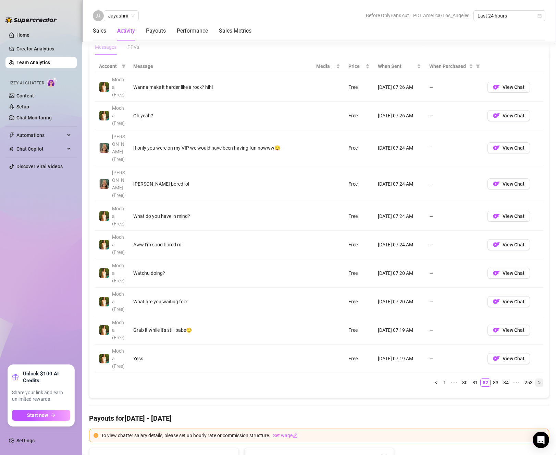
click at [538, 380] on icon "right" at bounding box center [540, 382] width 4 height 4
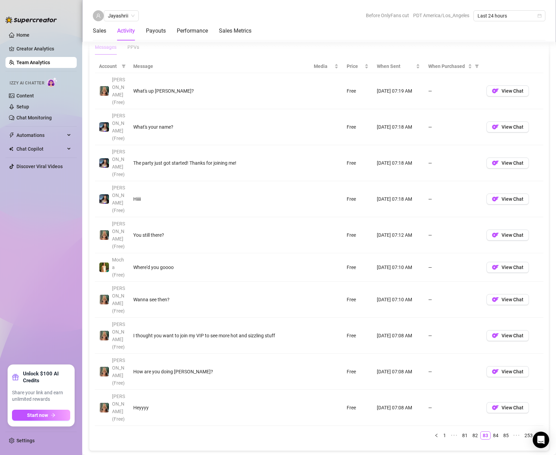
click at [538, 433] on icon "right" at bounding box center [540, 435] width 4 height 4
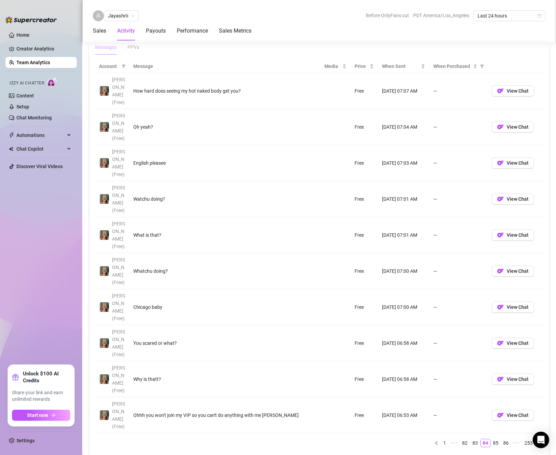
click at [538, 441] on icon "right" at bounding box center [540, 443] width 4 height 4
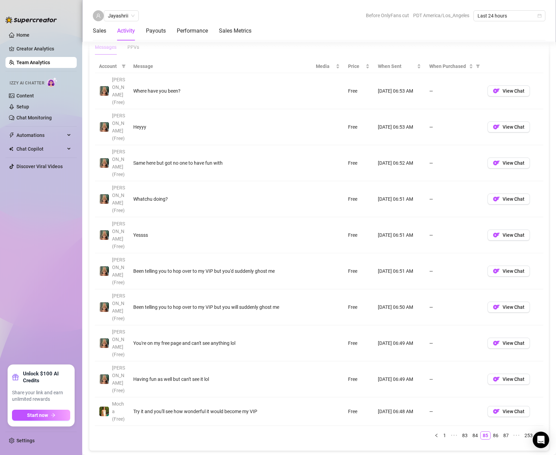
click at [538, 433] on icon "right" at bounding box center [540, 435] width 4 height 4
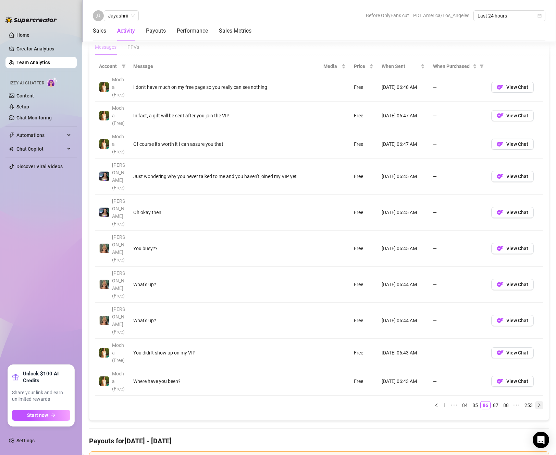
click at [538, 403] on icon "right" at bounding box center [540, 405] width 4 height 4
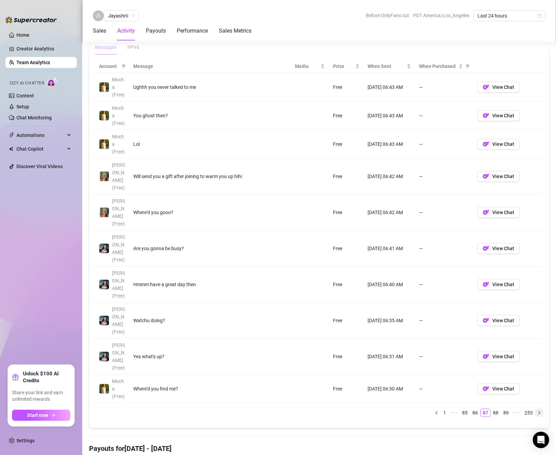
click at [538, 410] on icon "right" at bounding box center [540, 412] width 4 height 4
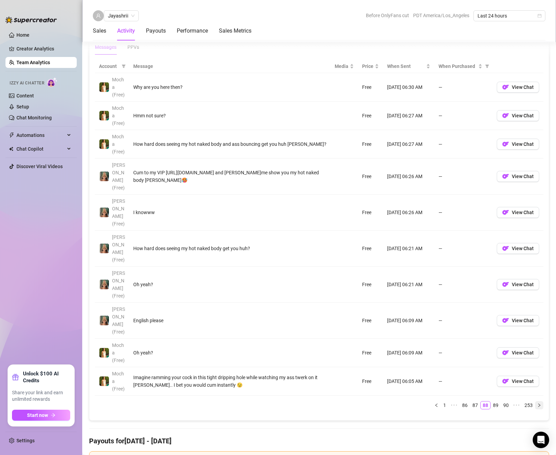
click at [538, 403] on icon "right" at bounding box center [540, 405] width 4 height 4
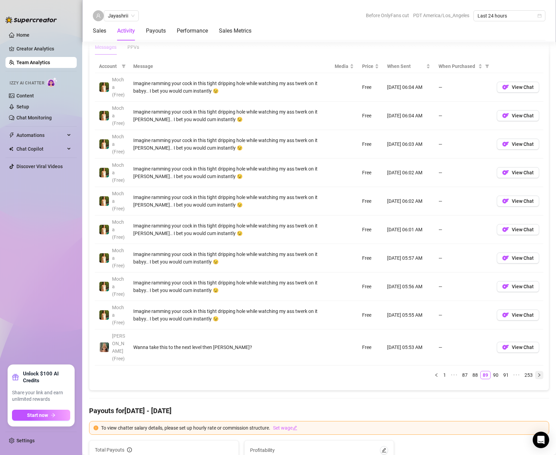
click at [536, 371] on button "button" at bounding box center [540, 375] width 8 height 8
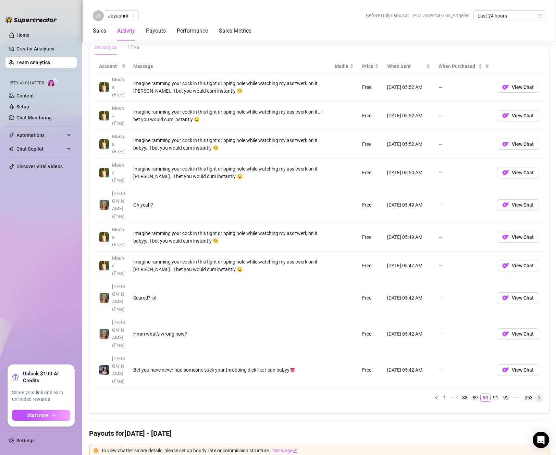
click at [538, 395] on icon "right" at bounding box center [540, 397] width 4 height 4
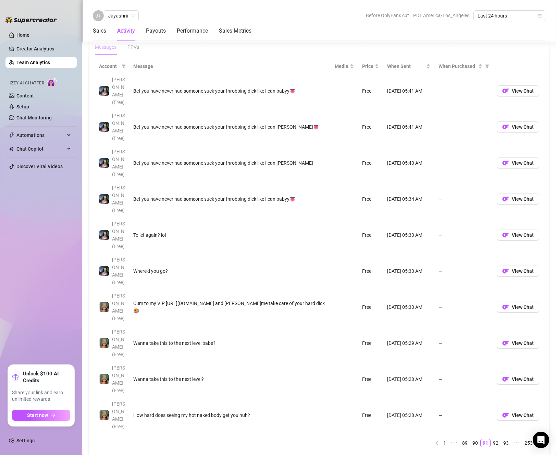
click at [534, 345] on div "Account Message Media Price When Sent When Purchased [PERSON_NAME] (Free) Bet y…" at bounding box center [319, 256] width 449 height 393
click at [539, 441] on icon "right" at bounding box center [540, 442] width 2 height 3
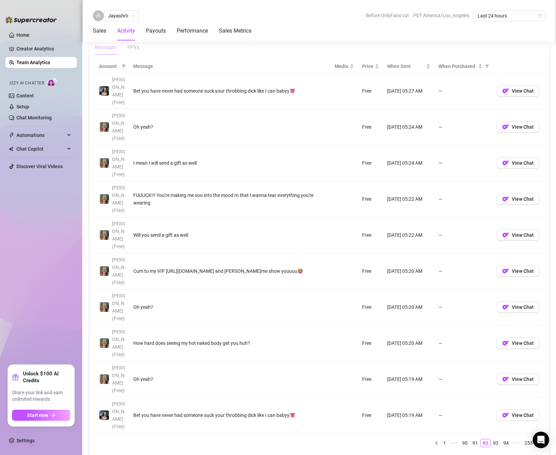
click at [538, 441] on icon "right" at bounding box center [540, 443] width 4 height 4
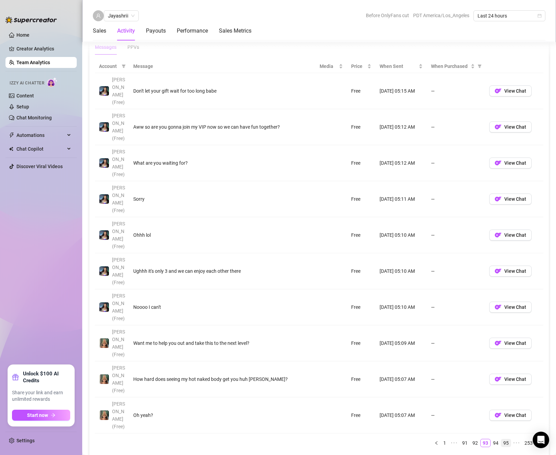
click at [505, 439] on link "95" at bounding box center [507, 443] width 10 height 8
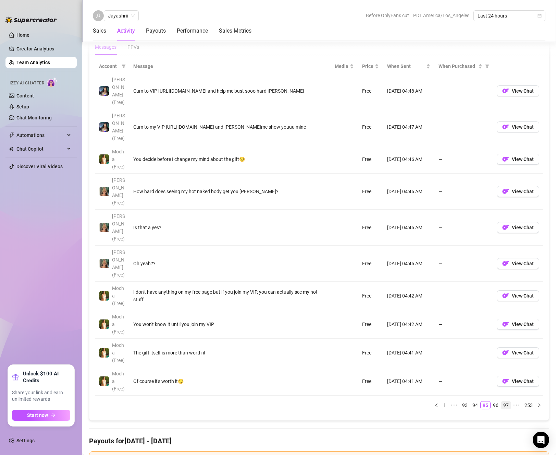
click at [504, 401] on link "97" at bounding box center [507, 405] width 10 height 8
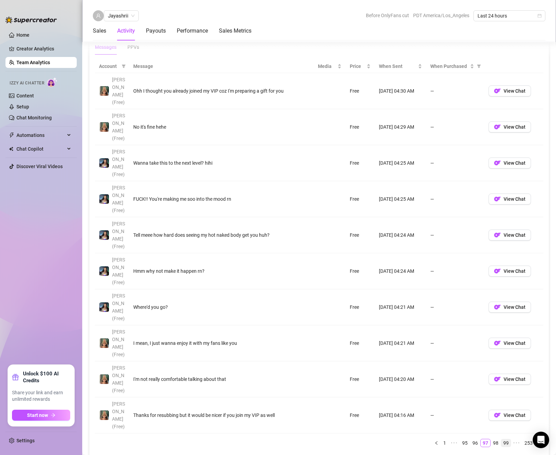
click at [501, 438] on li "99" at bounding box center [506, 442] width 10 height 8
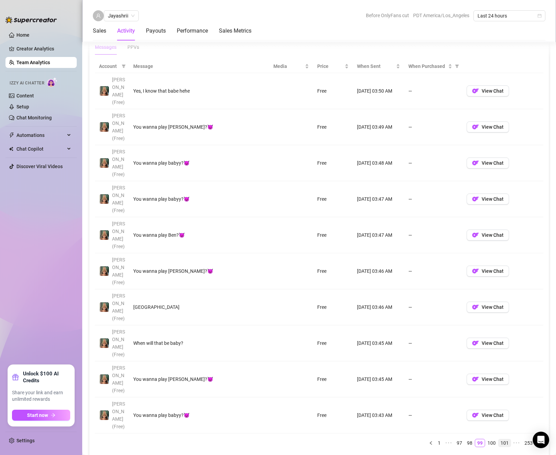
click at [502, 439] on link "101" at bounding box center [505, 443] width 12 height 8
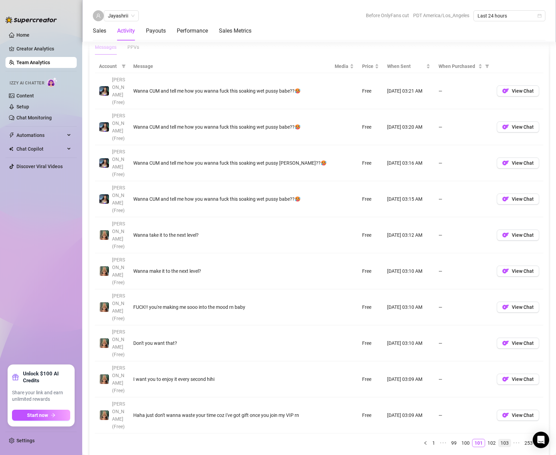
click at [502, 439] on link "103" at bounding box center [505, 443] width 12 height 8
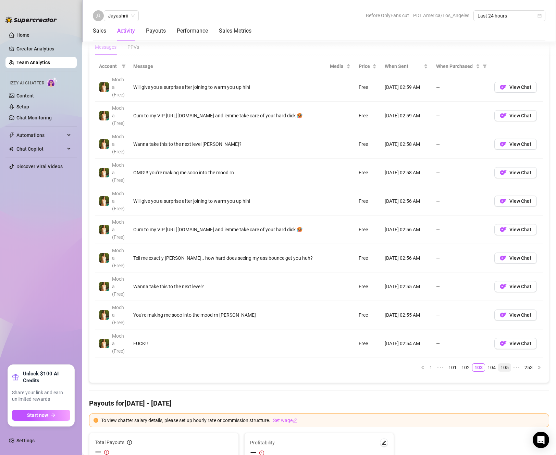
click at [502, 364] on link "105" at bounding box center [505, 367] width 12 height 8
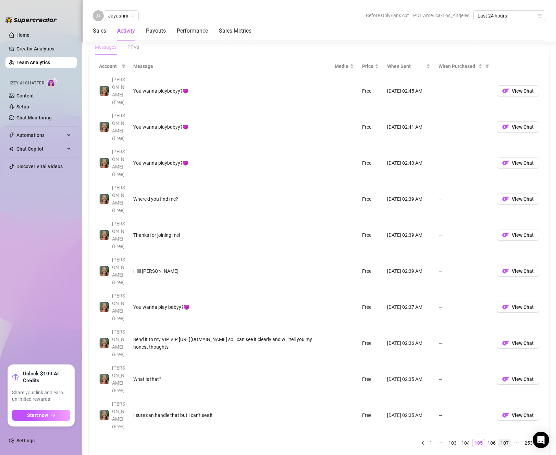
click at [498, 438] on li "107" at bounding box center [504, 442] width 13 height 8
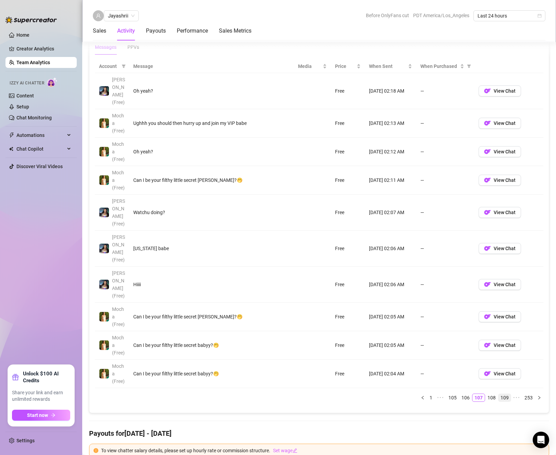
click at [503, 394] on link "109" at bounding box center [505, 398] width 12 height 8
